Goal: Task Accomplishment & Management: Use online tool/utility

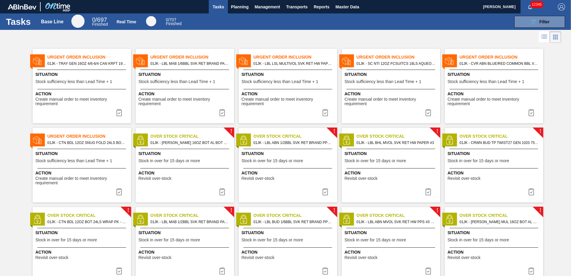
click at [432, 21] on div "089F7B8B-B2A5-4AFE-B5C0-19BA573D28AC Filter" at bounding box center [377, 22] width 382 height 12
click at [235, 6] on span "Planning" at bounding box center [240, 6] width 18 height 7
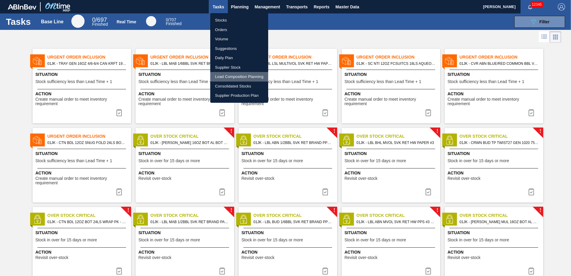
click at [241, 74] on li "Load Composition Planning" at bounding box center [239, 77] width 58 height 10
checkbox input "true"
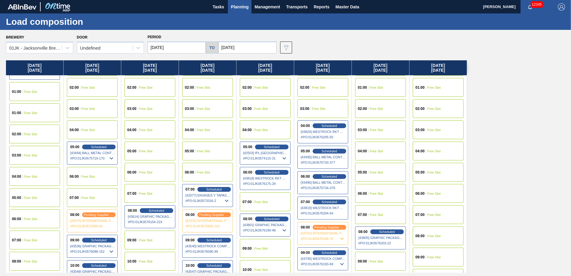
scroll to position [60, 0]
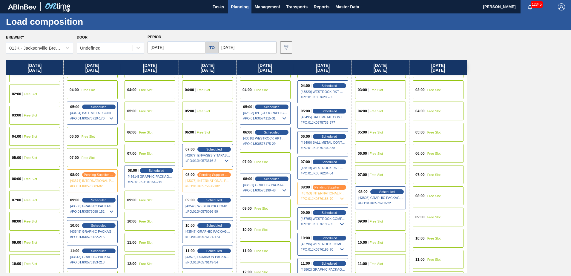
click at [219, 129] on div "06:00 Free Slot" at bounding box center [207, 132] width 51 height 19
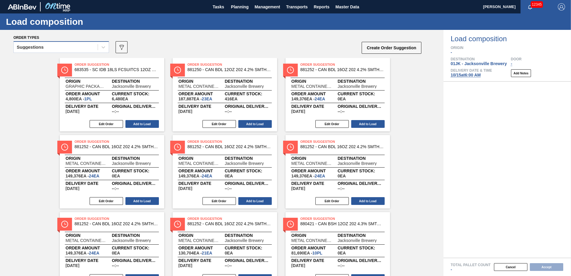
click at [81, 46] on div "Suggestions" at bounding box center [56, 47] width 84 height 9
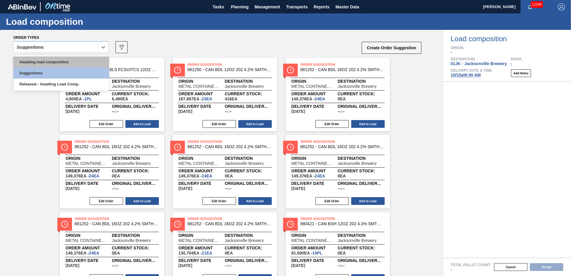
click at [58, 60] on div "Awaiting load composition" at bounding box center [61, 61] width 96 height 11
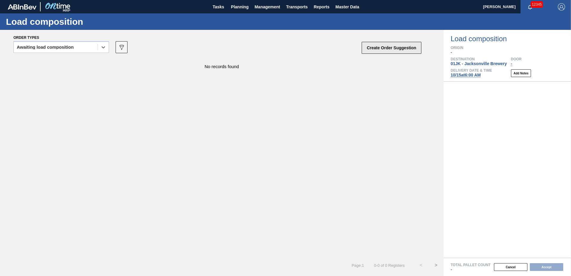
click at [405, 50] on button "Create Order Suggestion" at bounding box center [392, 48] width 60 height 12
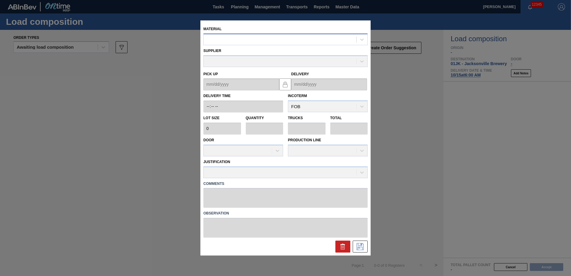
click at [254, 34] on div at bounding box center [285, 39] width 164 height 12
type input "770244"
type input "2,250"
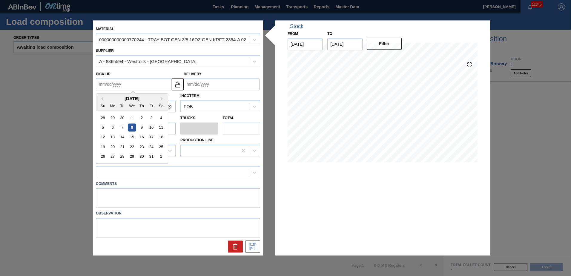
click at [159, 88] on up "Pick up" at bounding box center [134, 85] width 76 height 12
click at [130, 136] on div "15" at bounding box center [132, 137] width 8 height 8
type up "[DATE]"
type input "[DATE]"
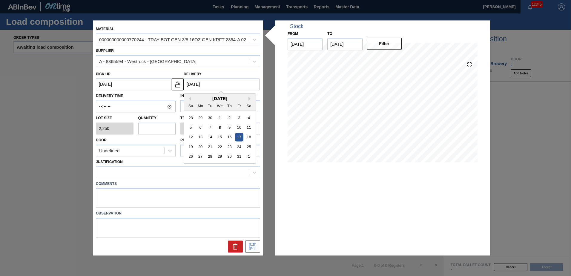
click at [201, 87] on input "[DATE]" at bounding box center [222, 85] width 76 height 12
click at [219, 139] on div "15" at bounding box center [220, 137] width 8 height 8
type up "[DATE]"
type input "[DATE]"
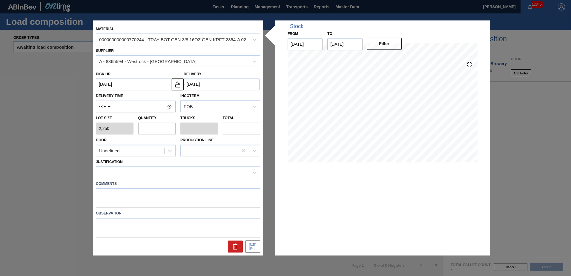
click at [144, 128] on input "text" at bounding box center [157, 128] width 38 height 12
type input "4"
type input "0.077"
type input "9,000"
type input "4"
